Goal: Task Accomplishment & Management: Use online tool/utility

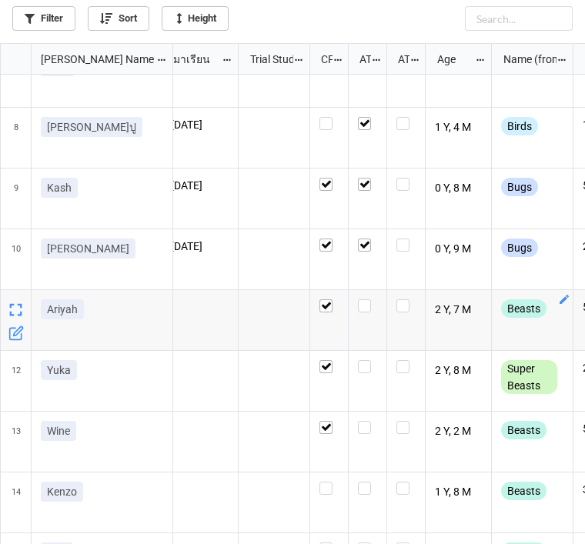
click at [564, 293] on icon "grid" at bounding box center [564, 299] width 12 height 12
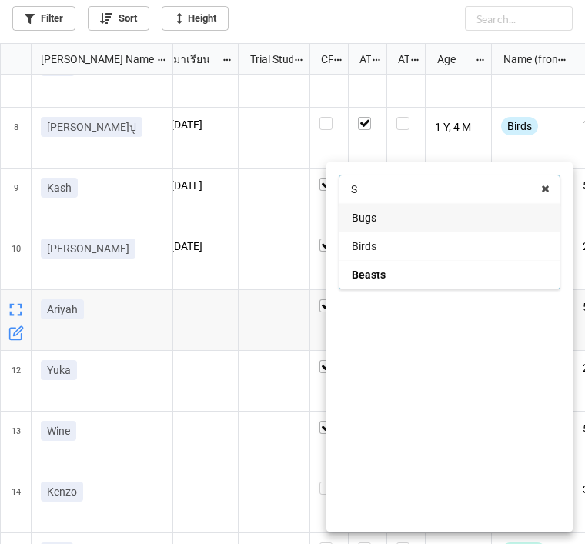
type input "Su"
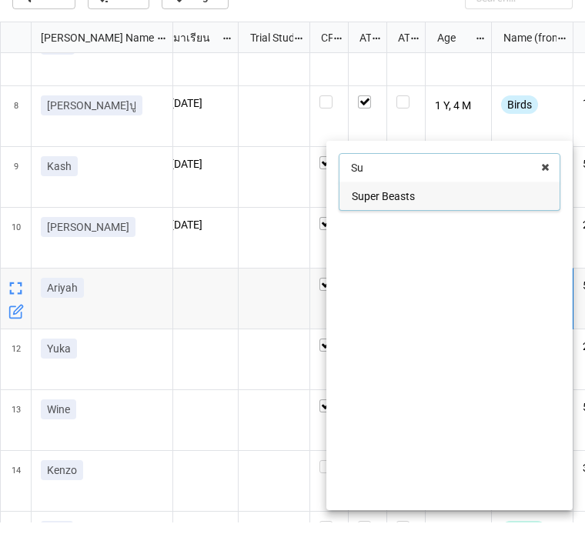
click at [460, 203] on div "Super Beasts" at bounding box center [450, 217] width 220 height 28
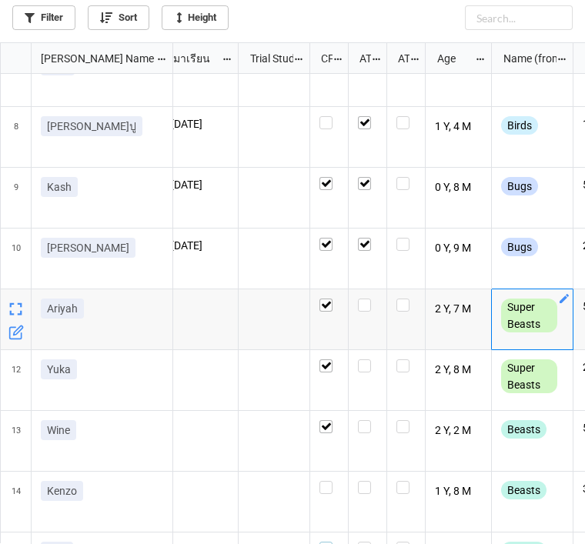
click at [330, 542] on label "grid" at bounding box center [329, 542] width 19 height 0
click at [332, 481] on label "grid" at bounding box center [329, 481] width 19 height 0
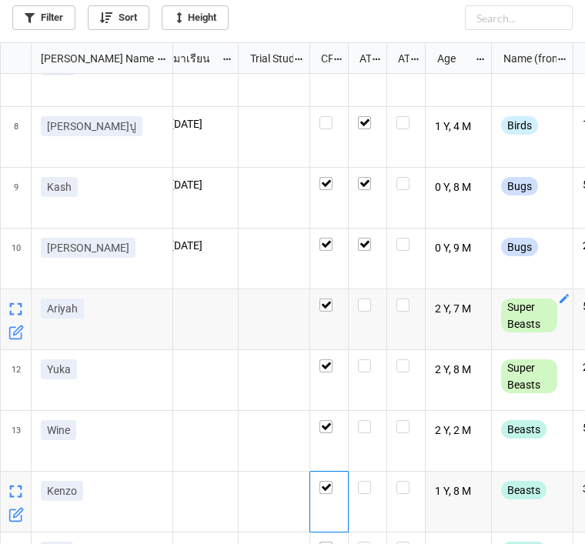
scroll to position [8, 8]
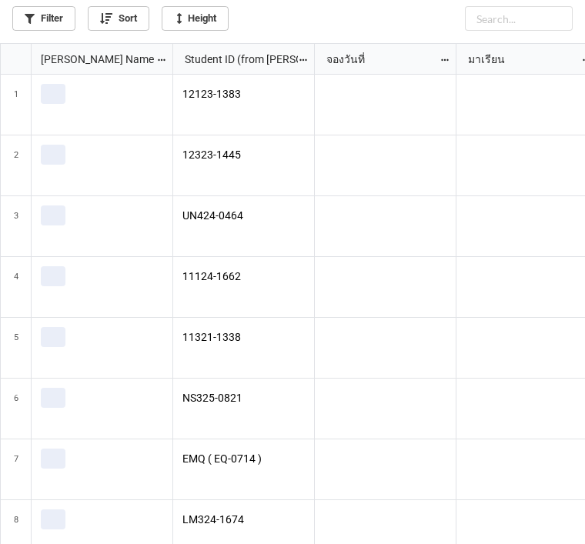
scroll to position [541, 576]
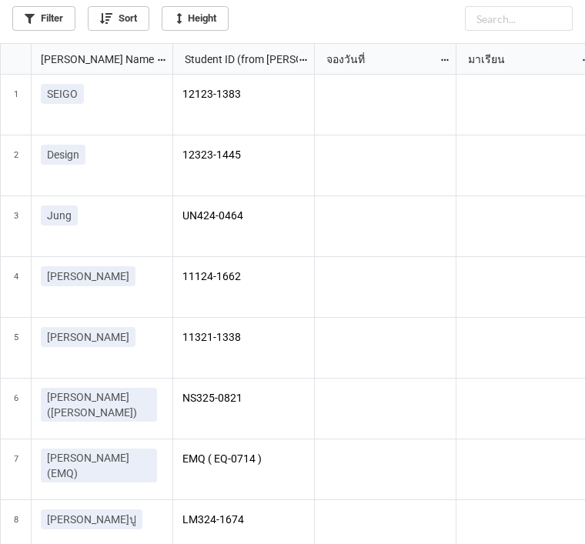
click at [48, 25] on link "Filter" at bounding box center [43, 18] width 63 height 25
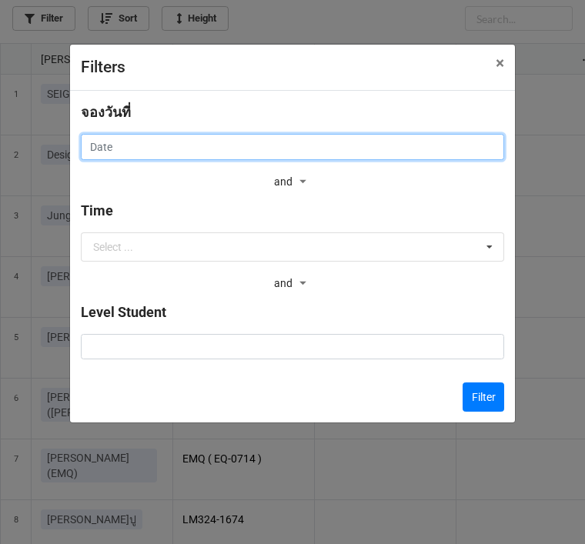
click at [317, 142] on input "text" at bounding box center [293, 147] width 424 height 26
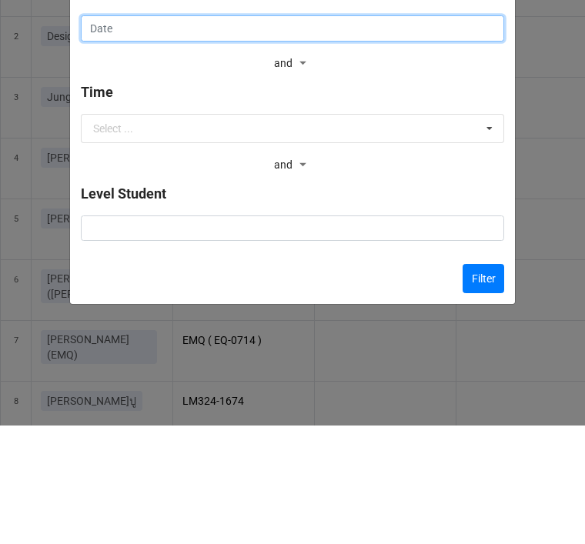
click at [293, 134] on input "text" at bounding box center [293, 147] width 424 height 26
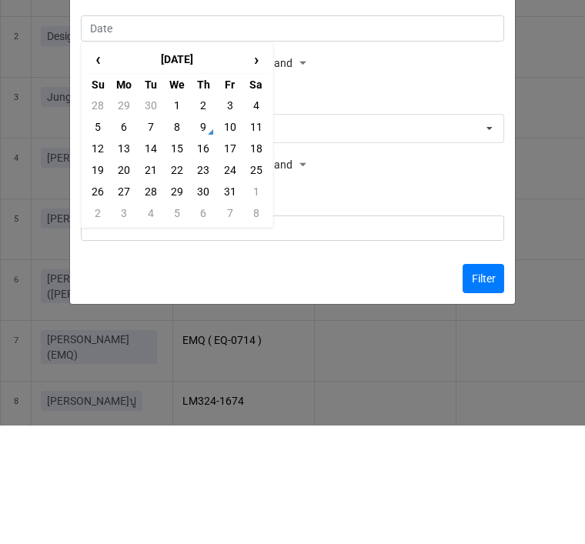
click at [233, 235] on td "10" at bounding box center [229, 246] width 26 height 22
type input "[DATE]"
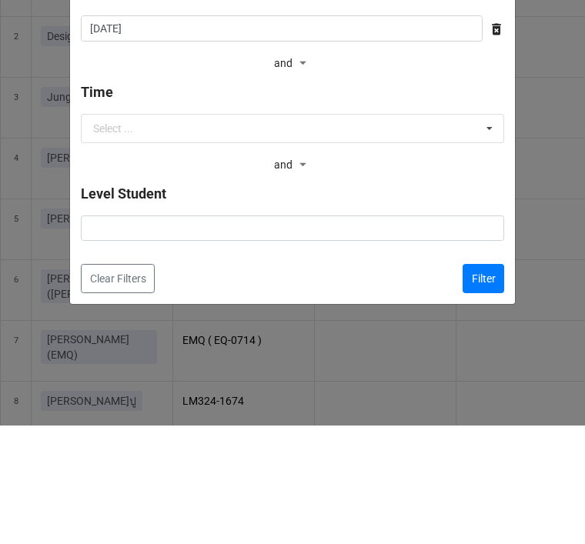
scroll to position [49, 0]
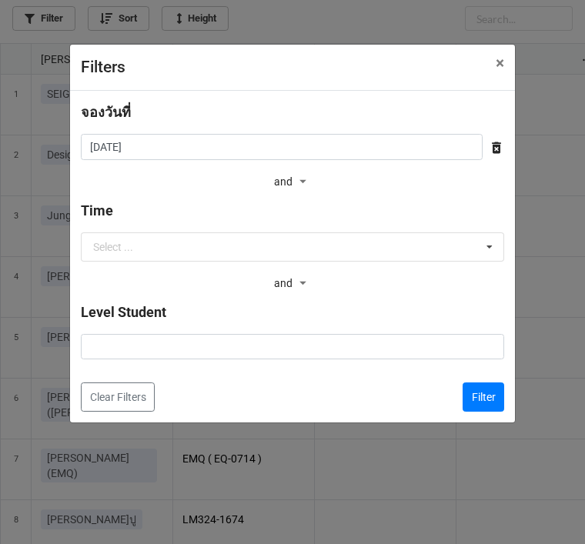
click at [493, 398] on button "Filter" at bounding box center [484, 397] width 42 height 29
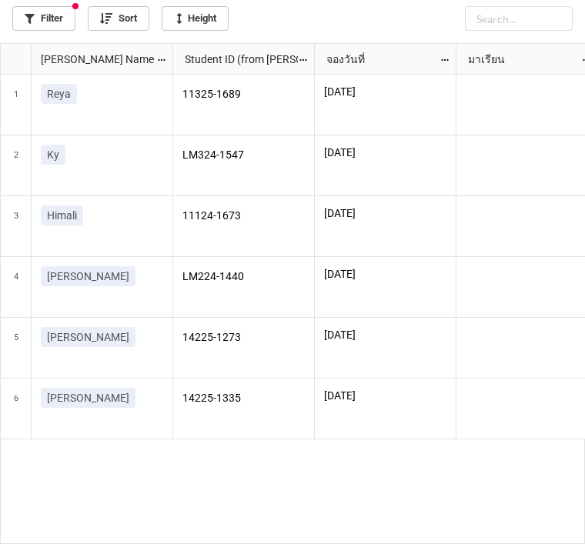
click at [65, 330] on p "[PERSON_NAME]" at bounding box center [88, 337] width 82 height 15
click at [166, 321] on icon "grid" at bounding box center [164, 327] width 12 height 12
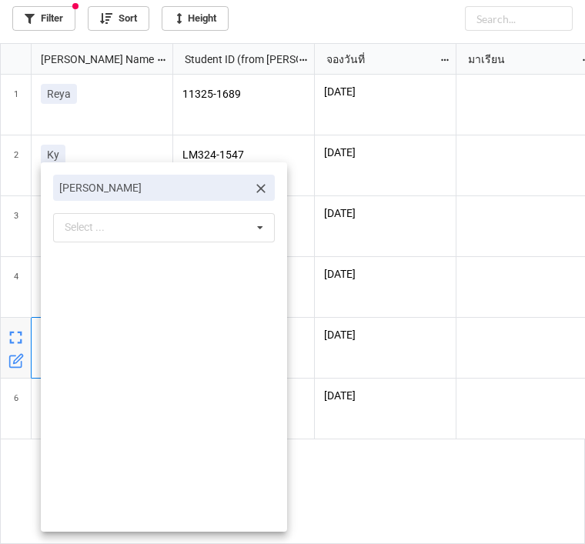
click at [266, 180] on link at bounding box center [260, 187] width 15 height 17
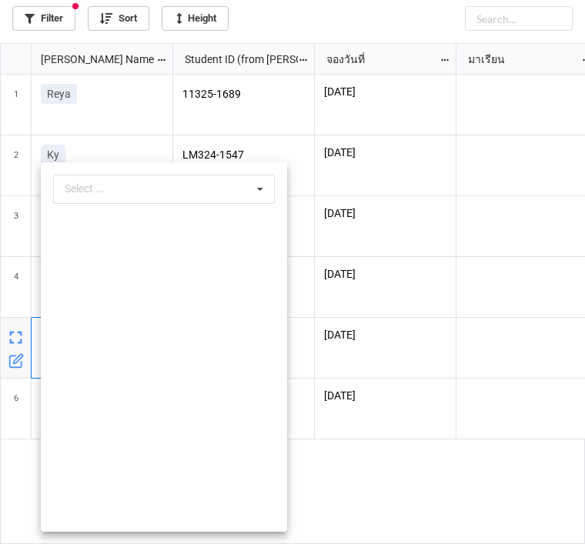
click at [217, 189] on div "Select ... No results found." at bounding box center [164, 189] width 222 height 29
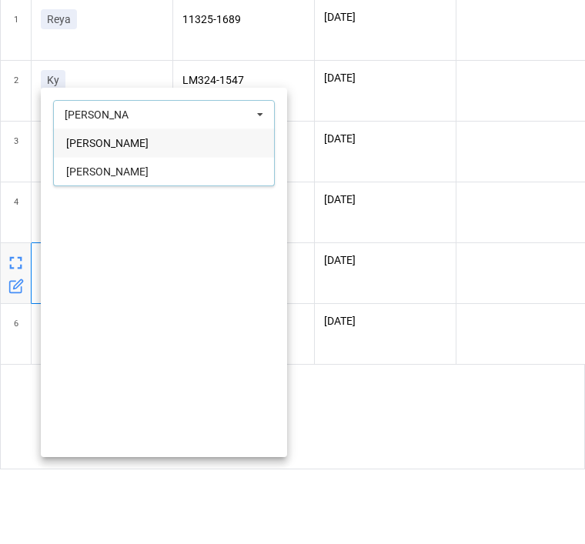
type input "[PERSON_NAME]"
click at [136, 232] on div "[PERSON_NAME]" at bounding box center [164, 246] width 220 height 28
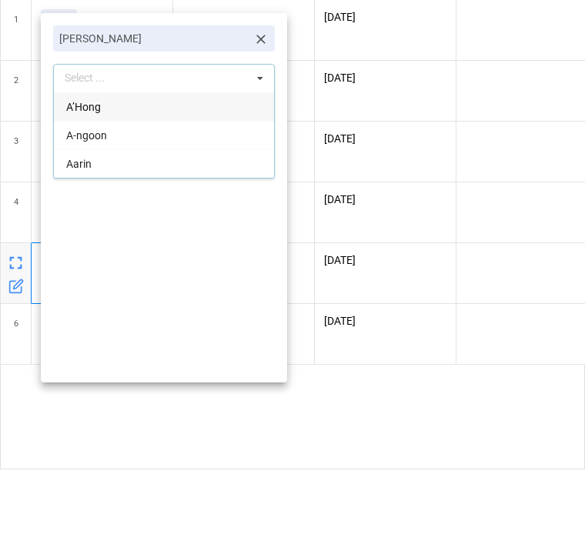
click at [443, 173] on div at bounding box center [292, 272] width 585 height 544
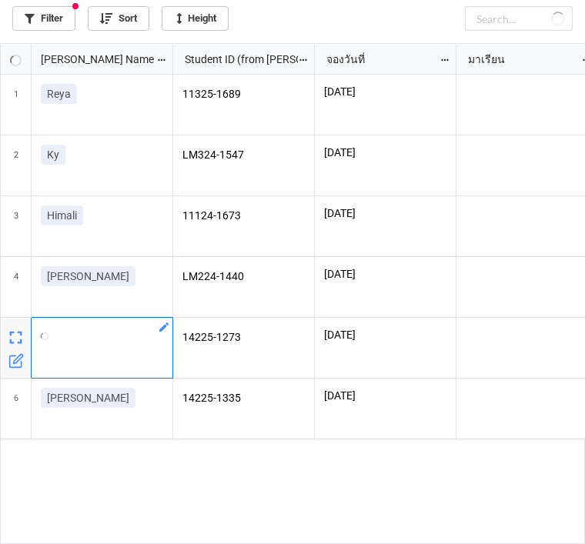
click at [18, 379] on span "6" at bounding box center [16, 409] width 5 height 60
click at [16, 416] on icon "grid" at bounding box center [17, 420] width 9 height 9
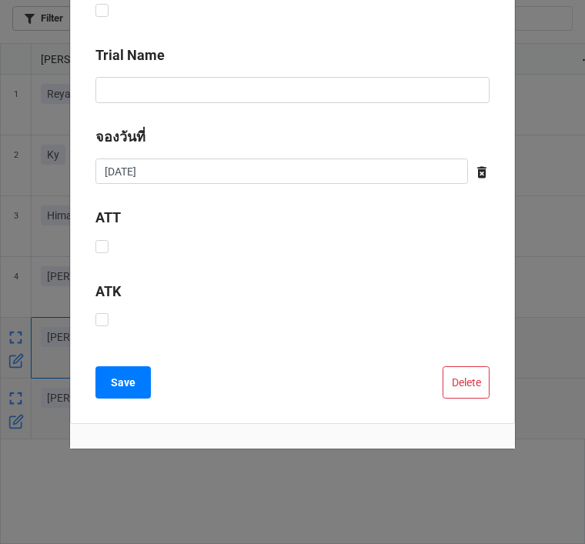
scroll to position [554, 0]
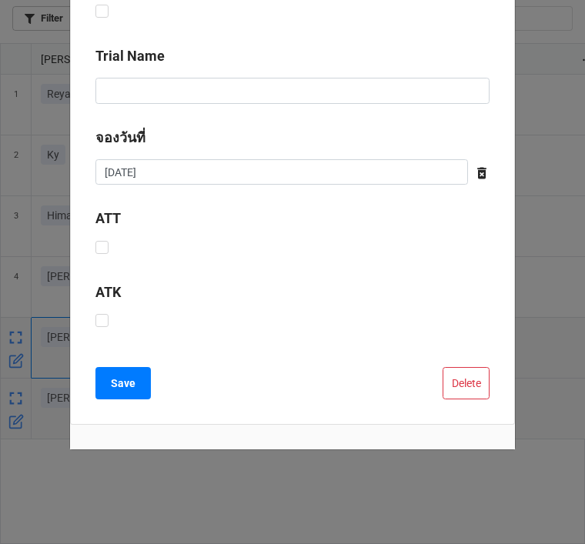
click at [473, 381] on button "Delete" at bounding box center [466, 383] width 47 height 32
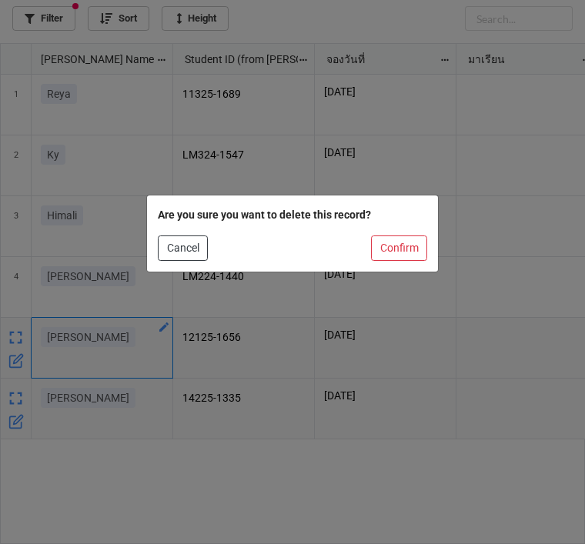
click at [409, 244] on button "Confirm" at bounding box center [399, 249] width 56 height 26
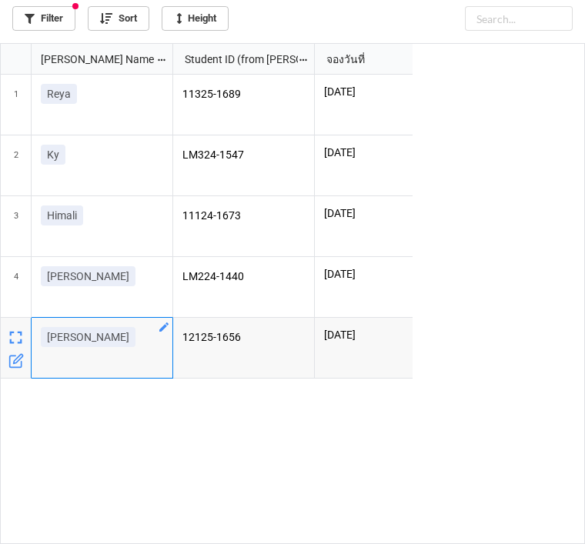
scroll to position [541, 576]
